Goal: Find specific page/section: Find specific page/section

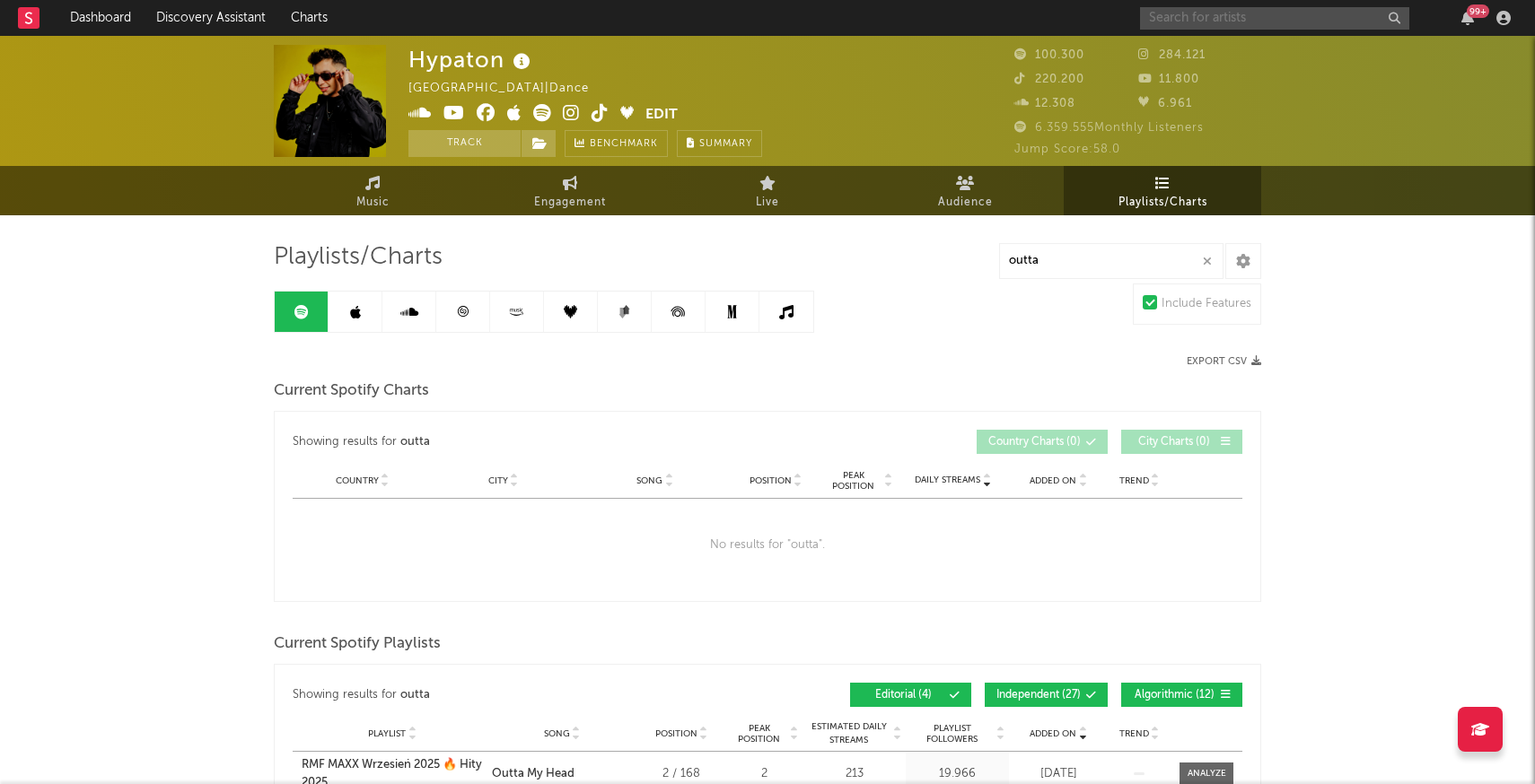
click at [1228, 13] on input "text" at bounding box center [1275, 19] width 270 height 23
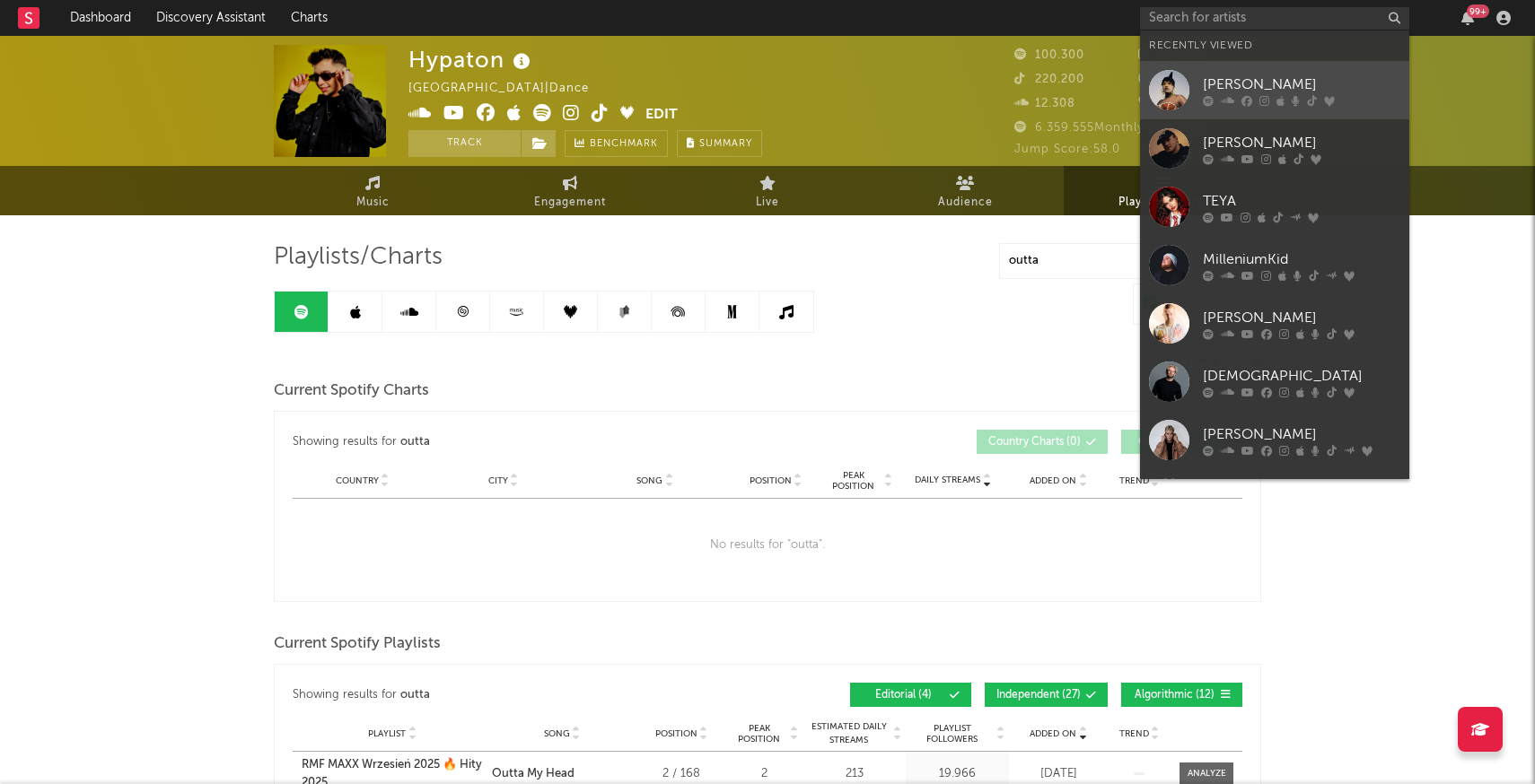
click at [1171, 86] on div at bounding box center [1169, 90] width 40 height 40
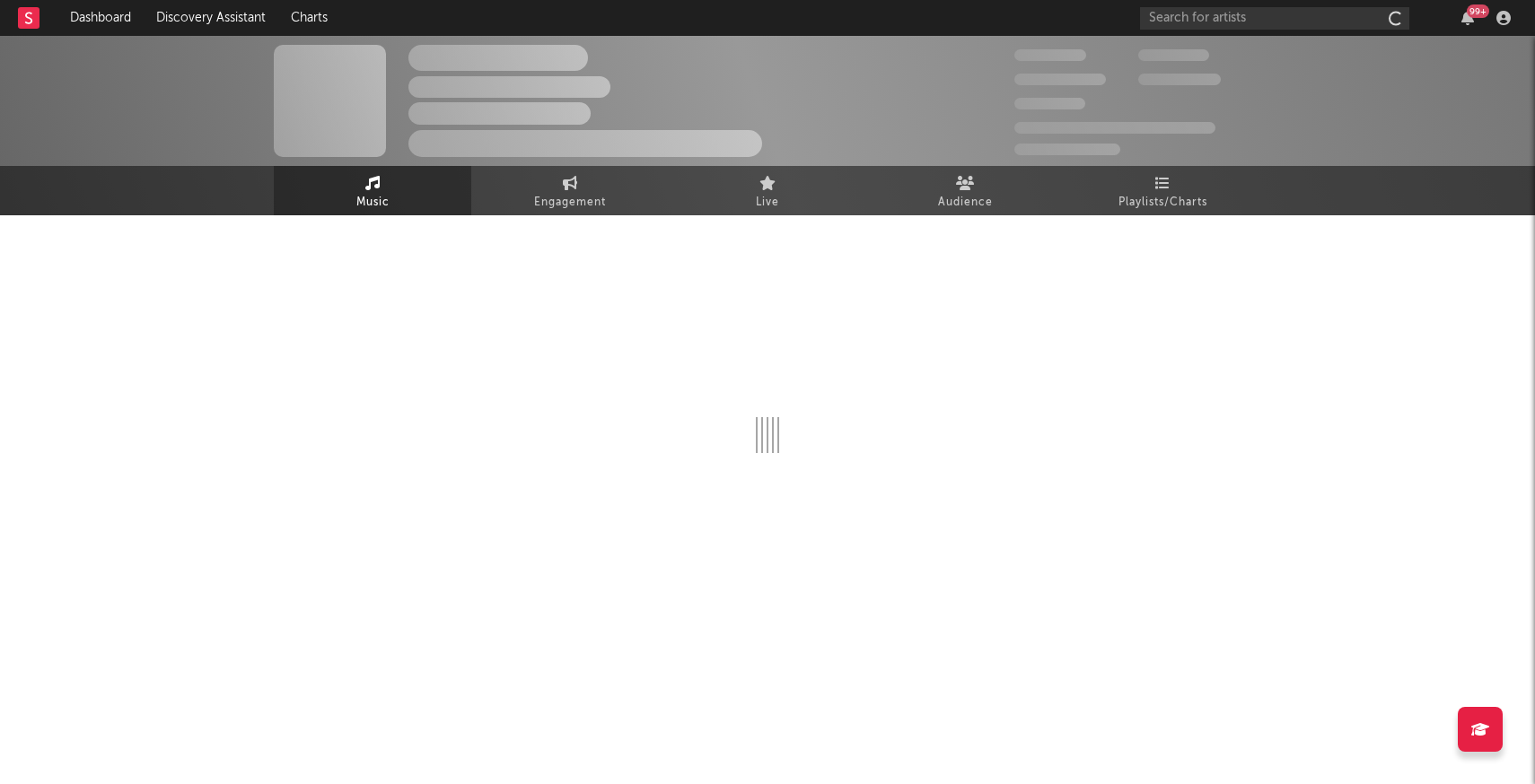
select select "1w"
